Goal: Obtain resource: Download file/media

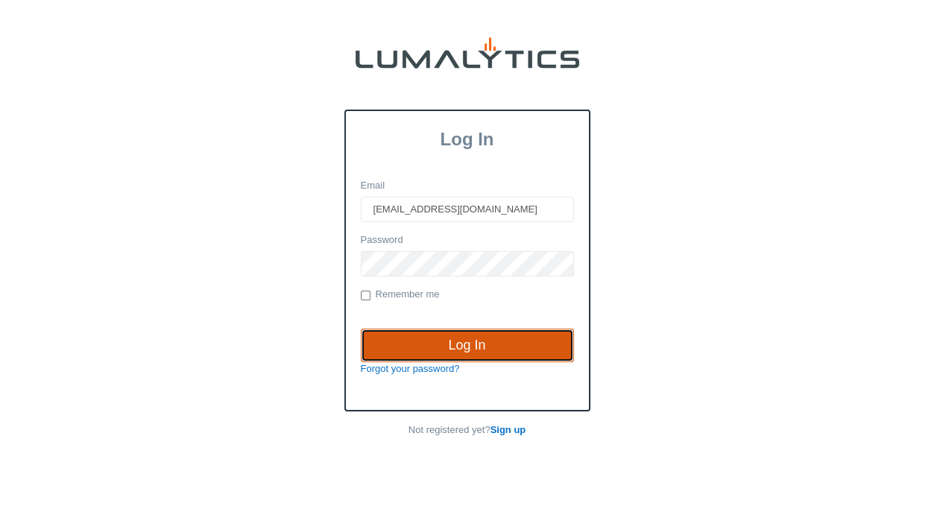
click at [433, 343] on input "Log In" at bounding box center [467, 346] width 213 height 34
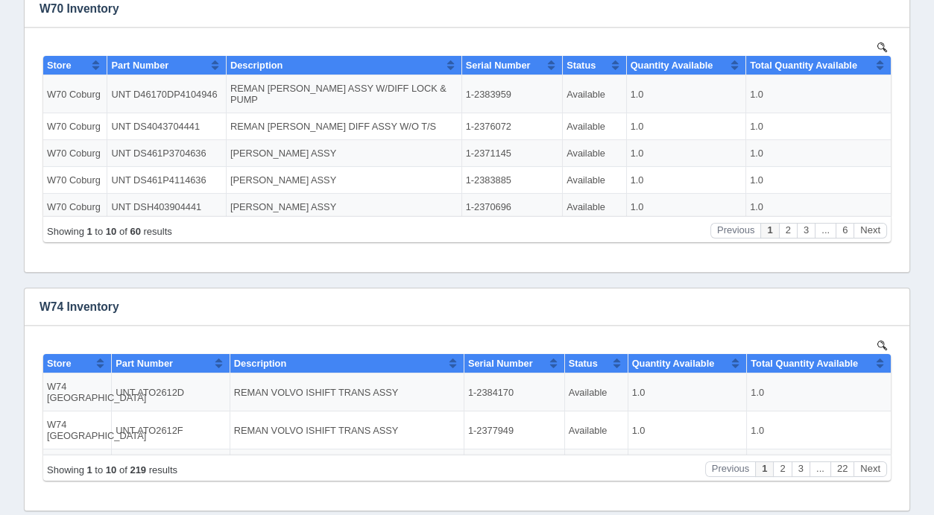
scroll to position [429, 0]
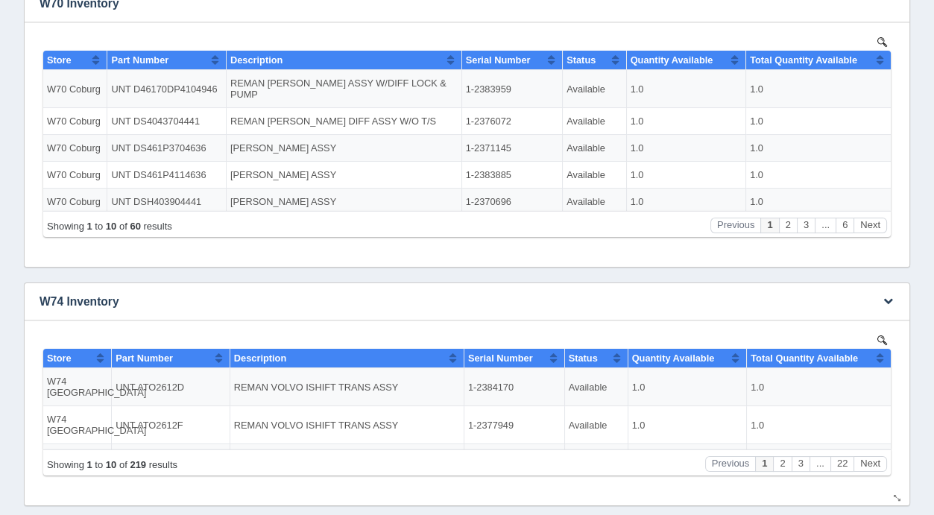
click at [882, 335] on img at bounding box center [882, 340] width 10 height 10
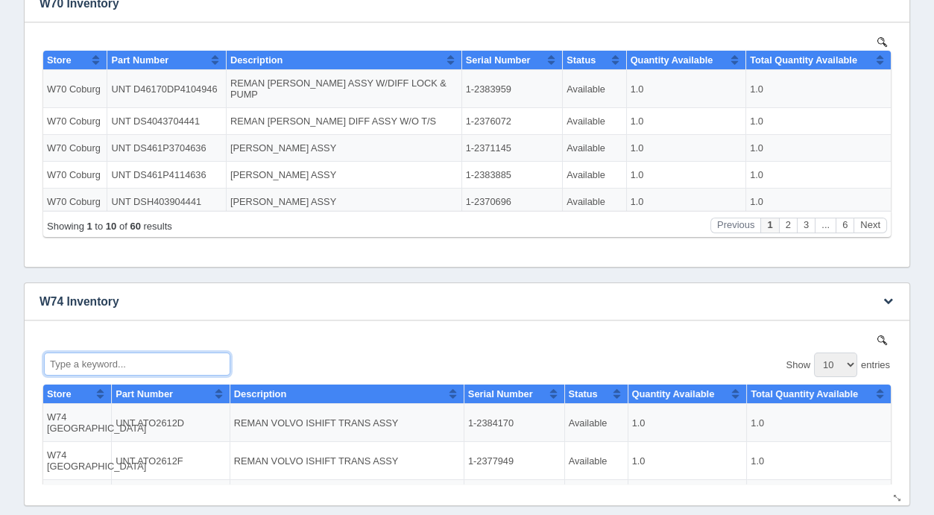
click at [92, 364] on input "Type a keyword..." at bounding box center [137, 363] width 186 height 23
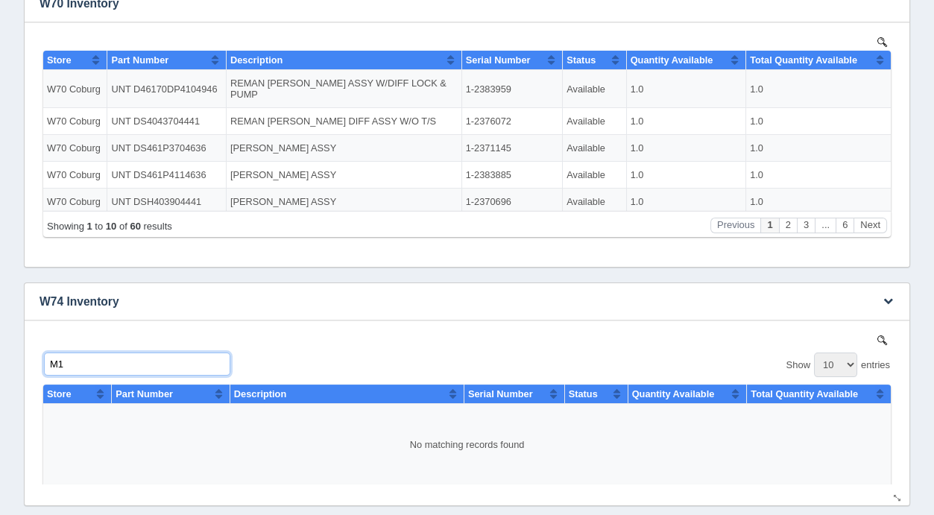
type input "M"
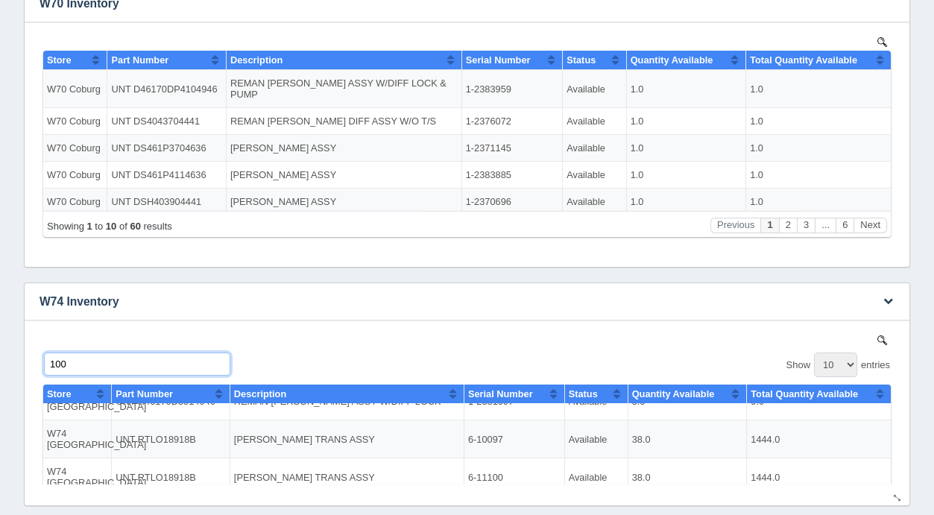
scroll to position [76, 0]
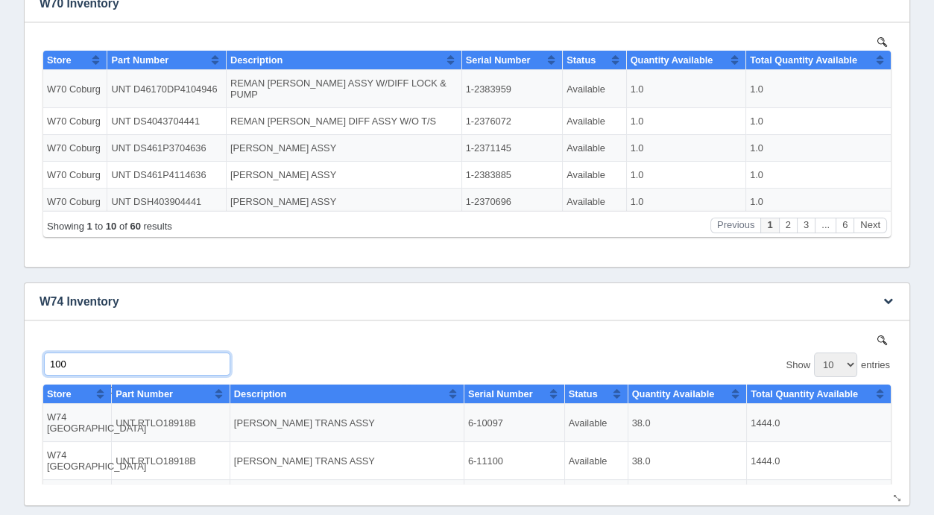
click at [106, 367] on input "100" at bounding box center [137, 363] width 186 height 23
type input "1"
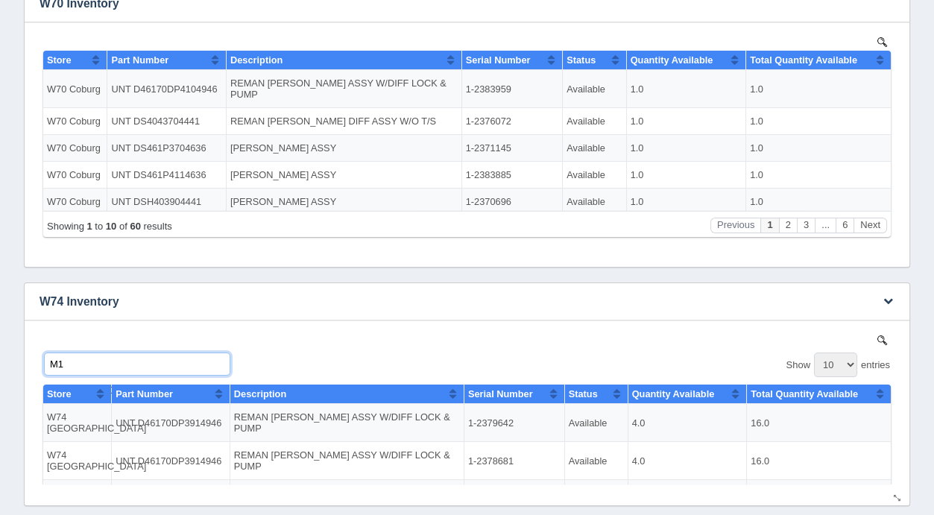
scroll to position [0, 0]
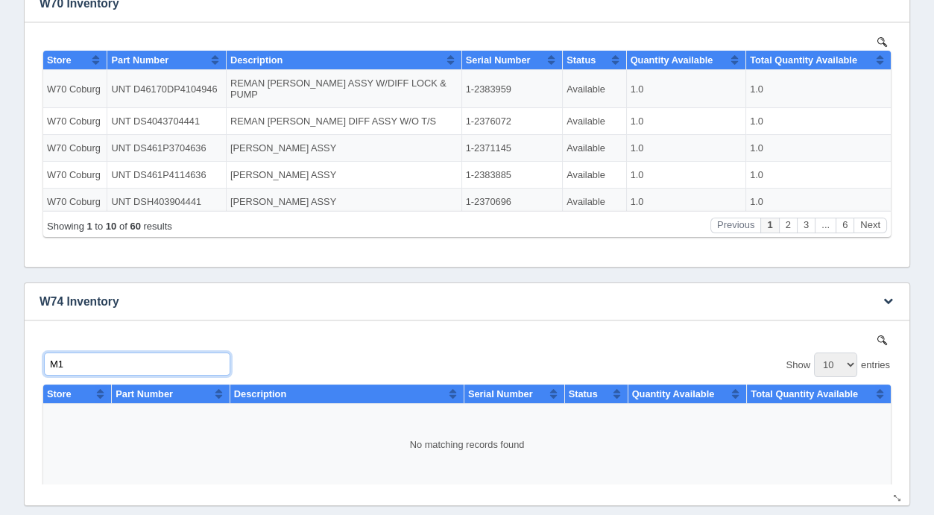
type input "M"
type input "T"
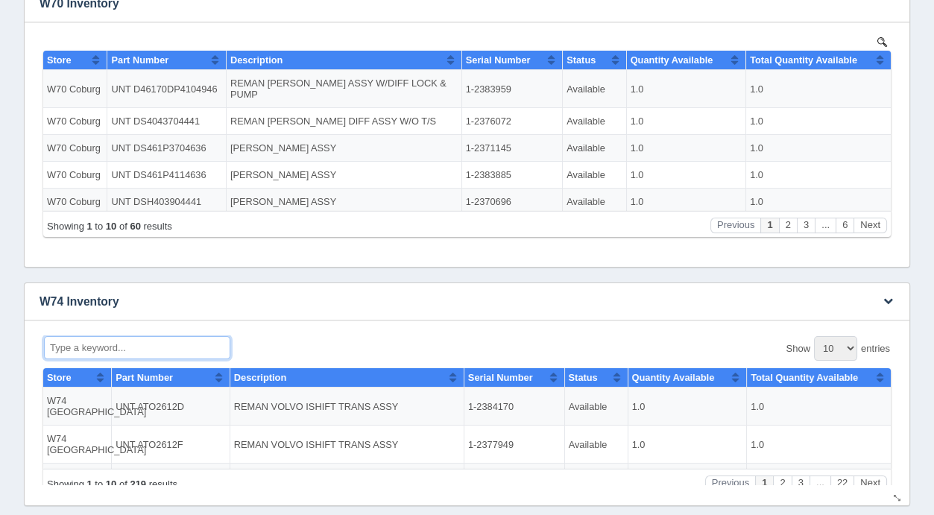
scroll to position [25, 0]
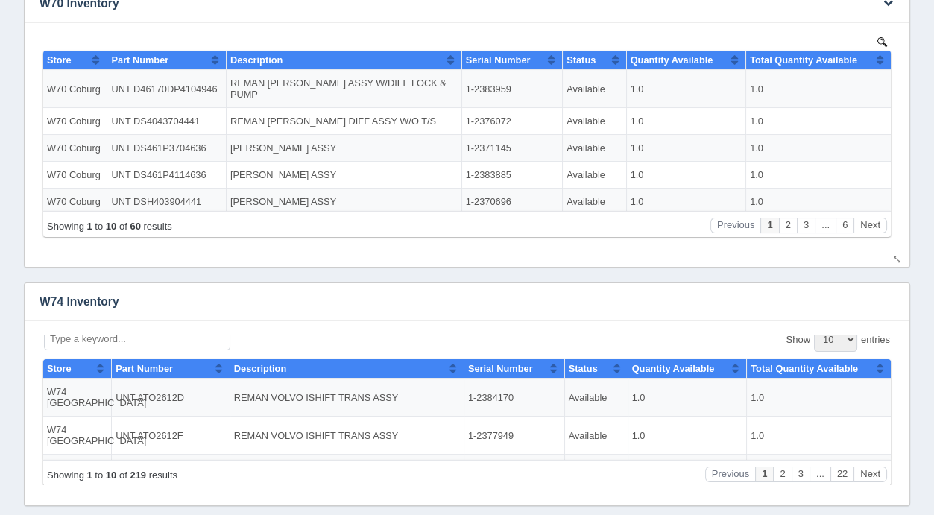
click at [883, 41] on img at bounding box center [882, 42] width 10 height 10
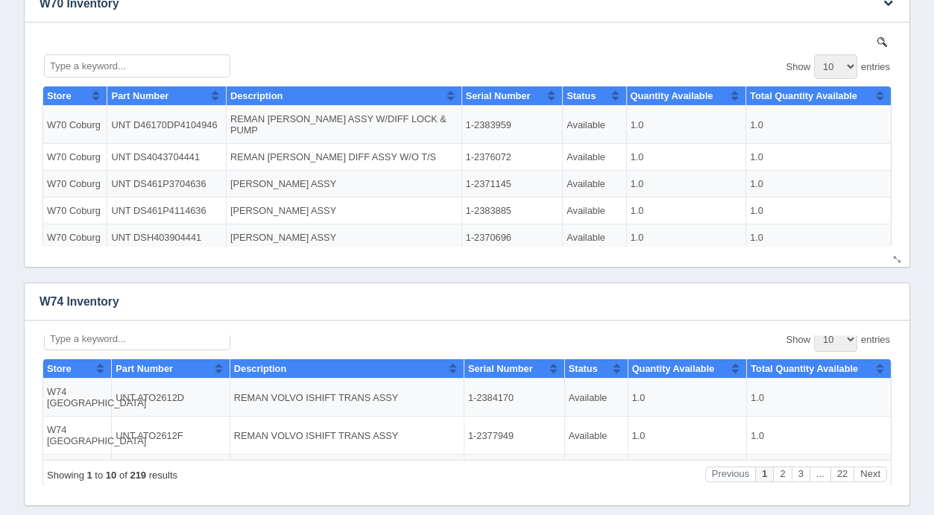
click at [877, 38] on img at bounding box center [882, 42] width 10 height 10
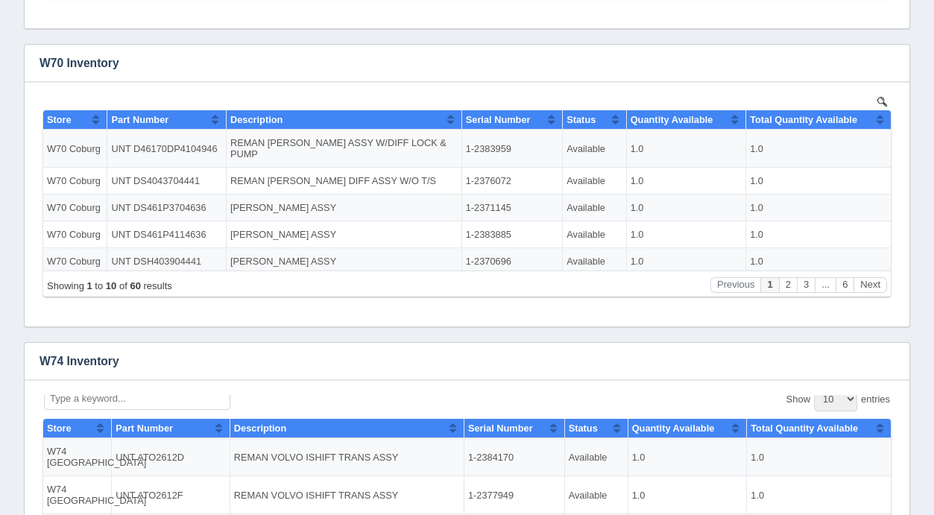
scroll to position [340, 0]
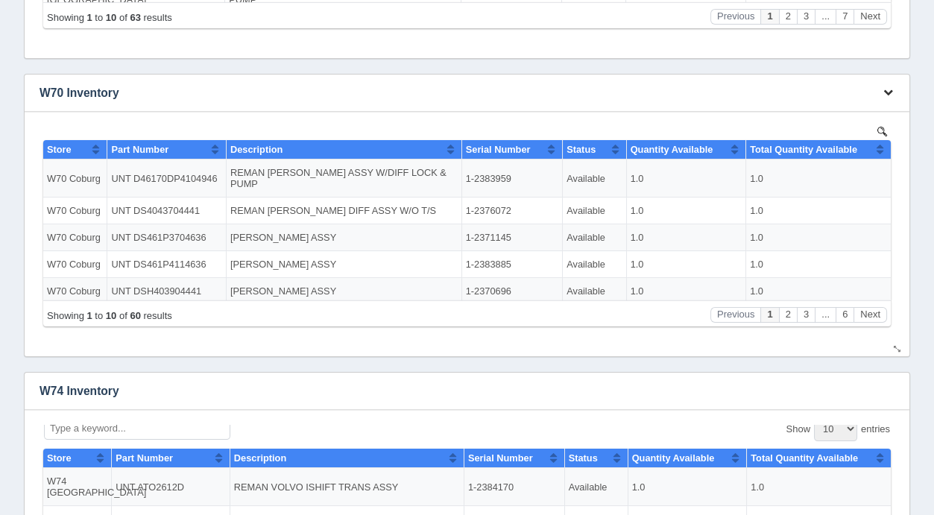
click at [886, 90] on icon "button" at bounding box center [888, 92] width 10 height 10
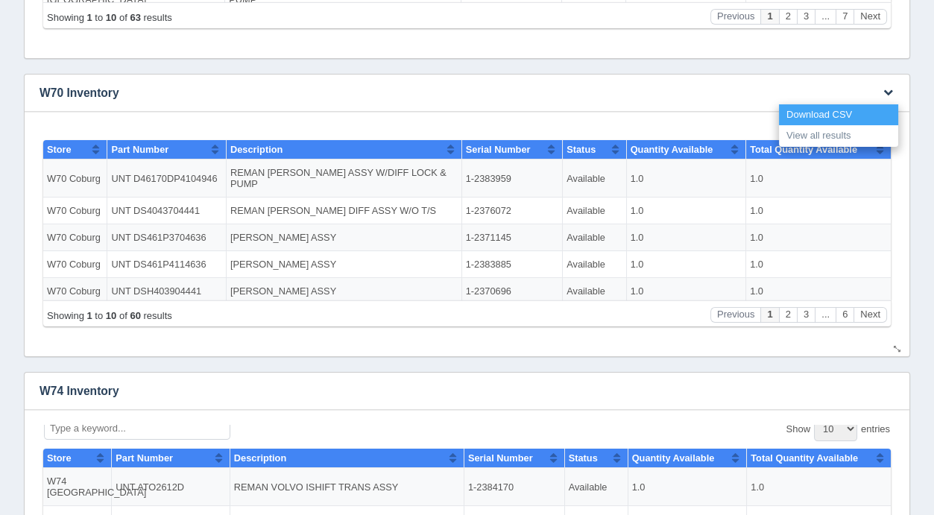
click at [831, 110] on link "Download CSV" at bounding box center [838, 115] width 119 height 22
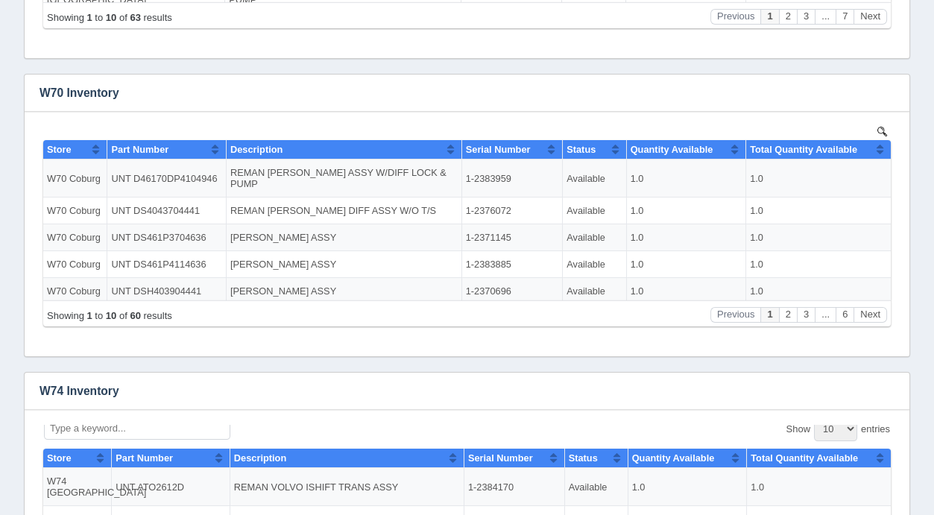
click at [471, 63] on div "Download CSV View all results W19 Inventory No data found. Download CSV W70 Inv…" at bounding box center [466, 186] width 893 height 820
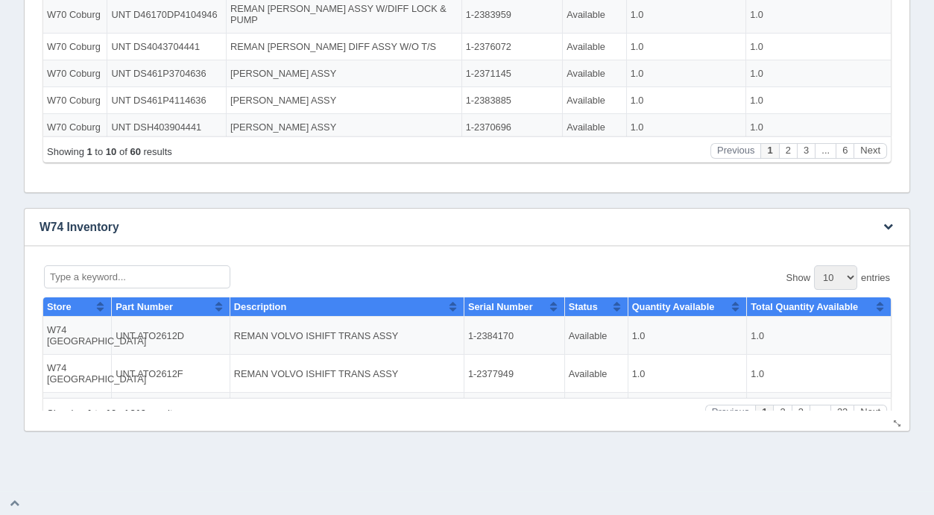
scroll to position [25, 0]
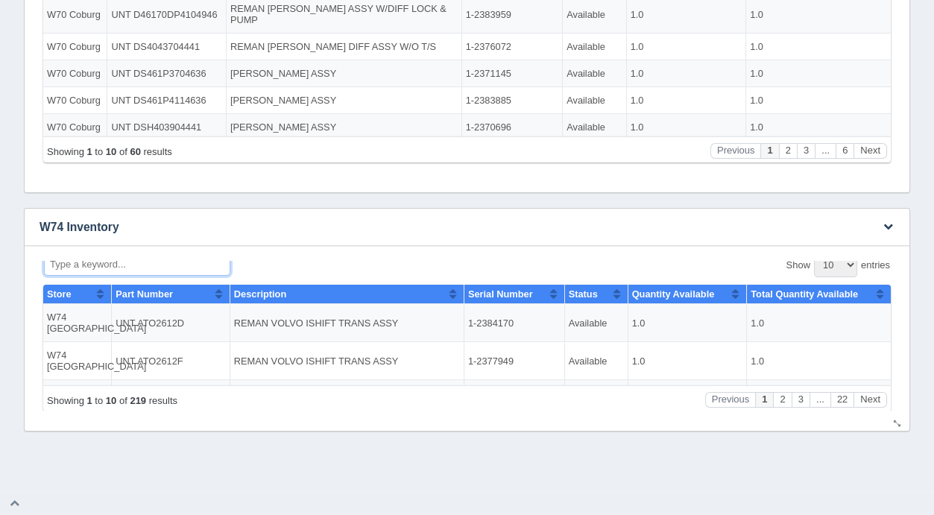
click at [63, 265] on input "Type a keyword..." at bounding box center [137, 263] width 186 height 23
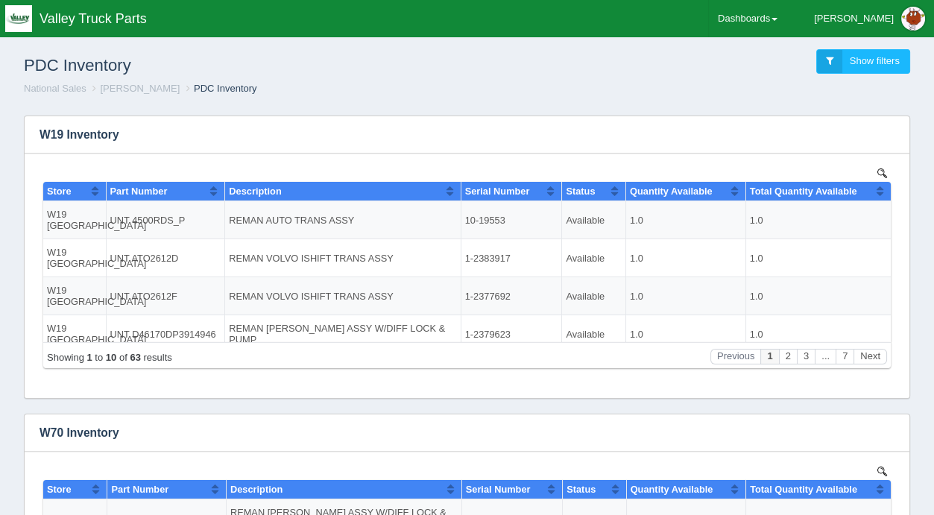
scroll to position [1, 0]
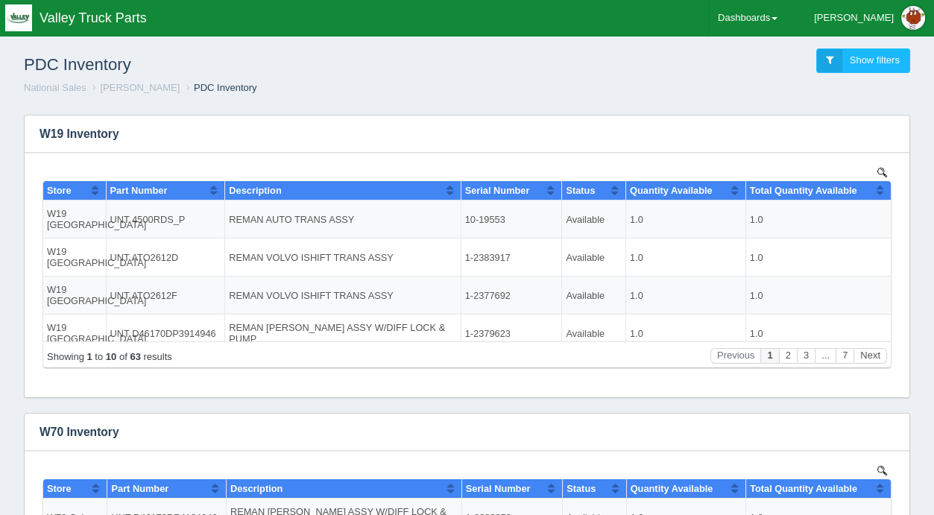
type input "tas"
click at [367, 57] on h1 "PDC Inventory" at bounding box center [245, 64] width 443 height 33
